Goal: Task Accomplishment & Management: Manage account settings

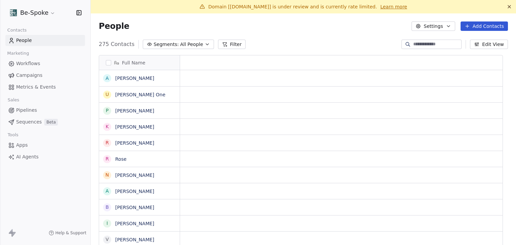
scroll to position [5, 5]
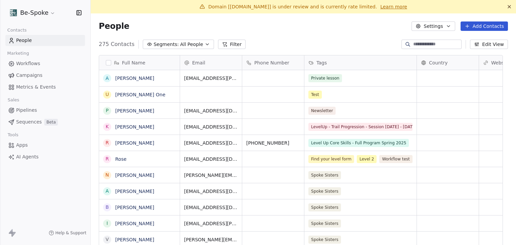
drag, startPoint x: 25, startPoint y: 63, endPoint x: 48, endPoint y: 62, distance: 22.5
click at [25, 63] on span "Workflows" at bounding box center [28, 63] width 24 height 7
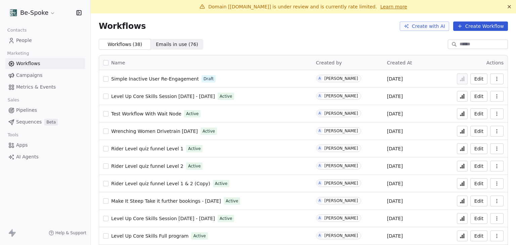
click at [334, 35] on div "Workflows Create with AI Create Workflow" at bounding box center [303, 26] width 425 height 26
click at [490, 80] on button "button" at bounding box center [496, 79] width 13 height 11
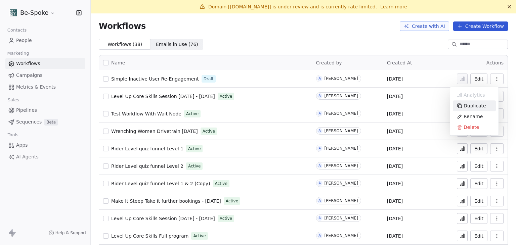
click at [475, 105] on span "Duplicate" at bounding box center [474, 105] width 22 height 7
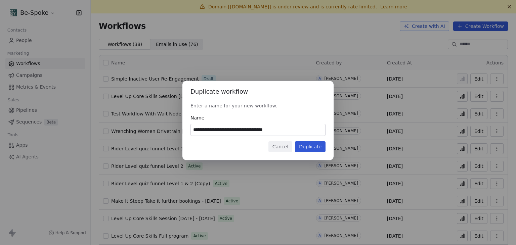
drag, startPoint x: 292, startPoint y: 131, endPoint x: 274, endPoint y: 129, distance: 18.5
click at [274, 129] on input "**********" at bounding box center [258, 129] width 134 height 11
type input "**********"
click at [305, 145] on button "Duplicate" at bounding box center [310, 146] width 31 height 11
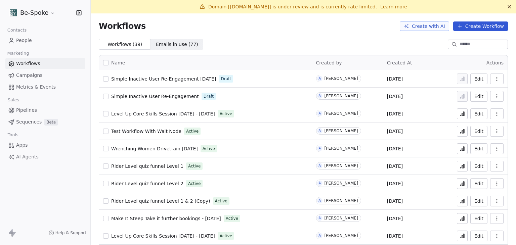
click at [47, 11] on html "Be-Spoke Contacts People Marketing Workflows Campaigns Metrics & Events Sales P…" at bounding box center [258, 122] width 516 height 245
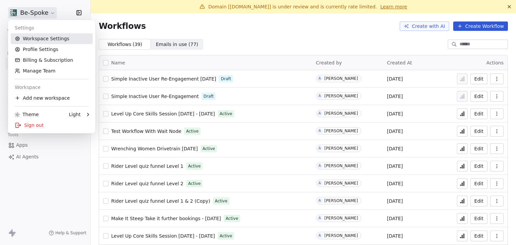
click at [48, 38] on link "Workspace Settings" at bounding box center [52, 38] width 82 height 11
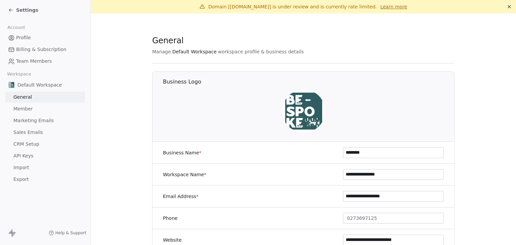
click at [39, 125] on link "Marketing Emails" at bounding box center [45, 120] width 80 height 11
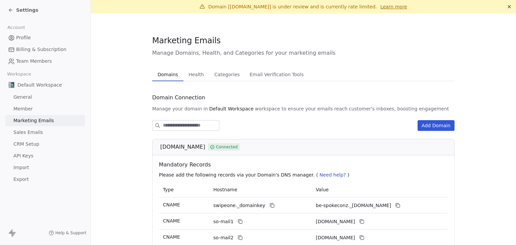
click at [195, 69] on button "Health Health" at bounding box center [196, 74] width 26 height 13
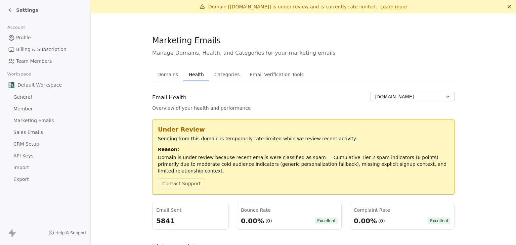
click at [164, 77] on span "Domains" at bounding box center [168, 74] width 26 height 9
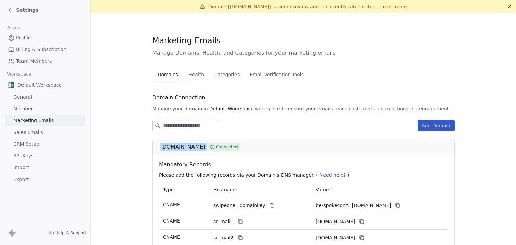
drag, startPoint x: 156, startPoint y: 146, endPoint x: 197, endPoint y: 148, distance: 41.0
click at [197, 148] on div "[DOMAIN_NAME] Connected" at bounding box center [303, 147] width 302 height 16
copy div "[DOMAIN_NAME]"
click at [122, 108] on section "Marketing Emails Manage Domains, Health, and Categories for your marketing emai…" at bounding box center [303, 177] width 425 height 329
click at [15, 13] on div "Settings" at bounding box center [23, 10] width 30 height 7
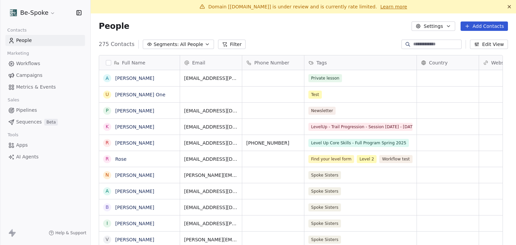
scroll to position [210, 415]
click at [23, 63] on span "Workflows" at bounding box center [28, 63] width 24 height 7
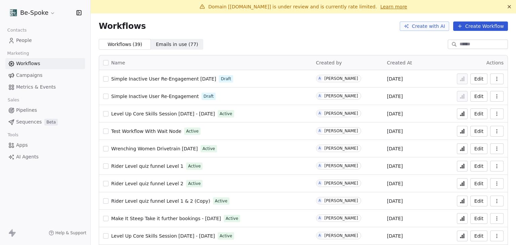
drag, startPoint x: 214, startPoint y: 78, endPoint x: 109, endPoint y: 81, distance: 104.8
click at [109, 81] on div "Simple Inactive User Re-Engagement [DATE] Draft" at bounding box center [205, 78] width 205 height 9
copy div "Simple Inactive User Re-Engagement [DATE]"
click at [258, 46] on div "Workflows ( 39 ) Workflows ( 39 ) Emails in use ( 77 ) Emails in use ( 77 )" at bounding box center [303, 44] width 425 height 11
click at [44, 13] on html "Be-Spoke Contacts People Marketing Workflows Campaigns Metrics & Events Sales P…" at bounding box center [258, 122] width 516 height 245
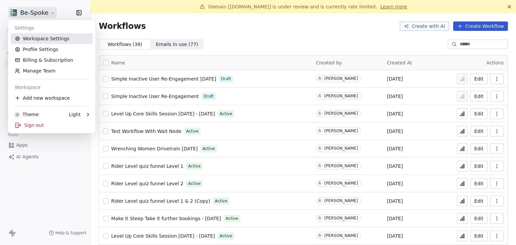
click at [43, 38] on link "Workspace Settings" at bounding box center [52, 38] width 82 height 11
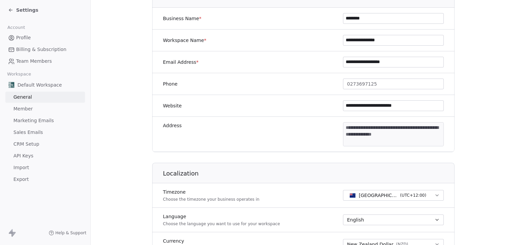
click at [25, 120] on span "Marketing Emails" at bounding box center [33, 120] width 40 height 7
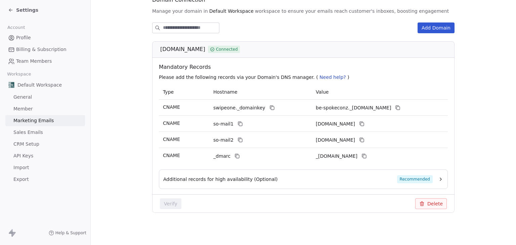
scroll to position [92, 0]
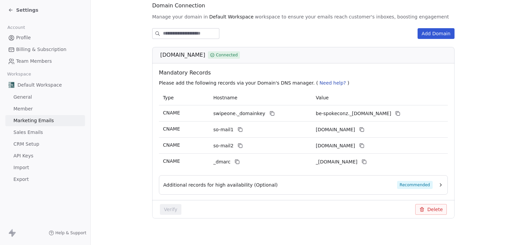
drag, startPoint x: 157, startPoint y: 55, endPoint x: 194, endPoint y: 61, distance: 37.7
click at [194, 61] on div "[DOMAIN_NAME] Connected" at bounding box center [303, 55] width 302 height 16
copy span "[DOMAIN_NAME]"
click at [98, 45] on section "Marketing Emails Manage Domains, Health, and Categories for your marketing emai…" at bounding box center [303, 85] width 425 height 329
click at [30, 11] on span "Settings" at bounding box center [27, 10] width 22 height 7
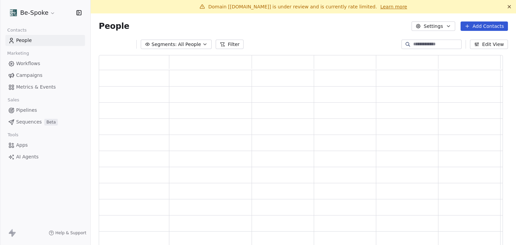
scroll to position [194, 398]
click at [30, 11] on html "Be-Spoke Contacts People Marketing Workflows Campaigns Metrics & Events Sales P…" at bounding box center [258, 122] width 516 height 245
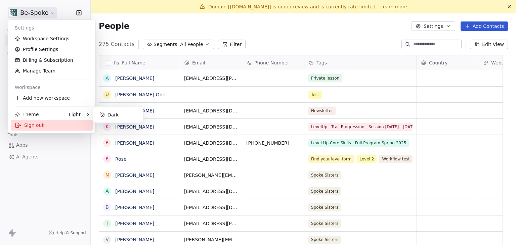
click at [31, 125] on div "Sign out" at bounding box center [52, 125] width 82 height 11
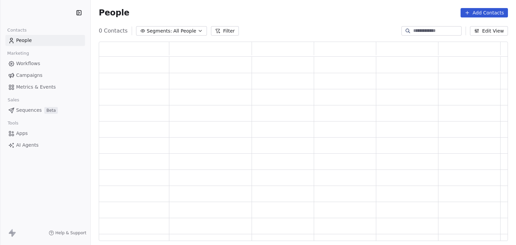
scroll to position [194, 404]
